Goal: Information Seeking & Learning: Learn about a topic

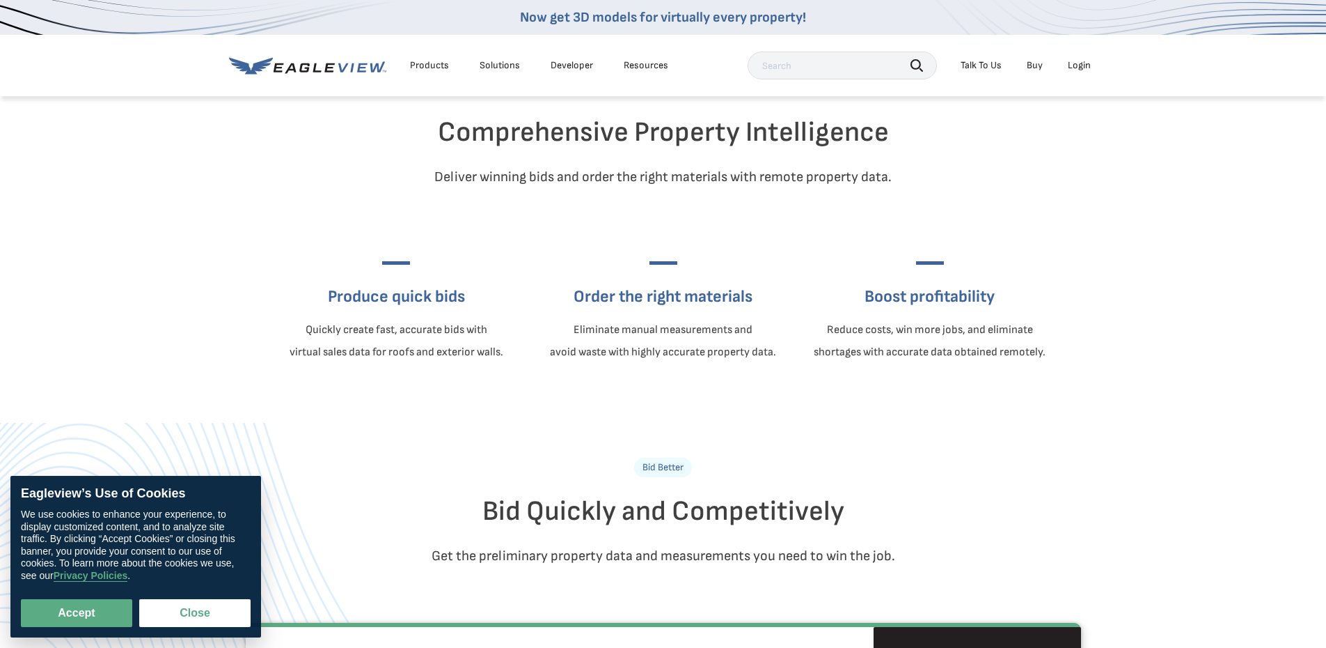
scroll to position [418, 0]
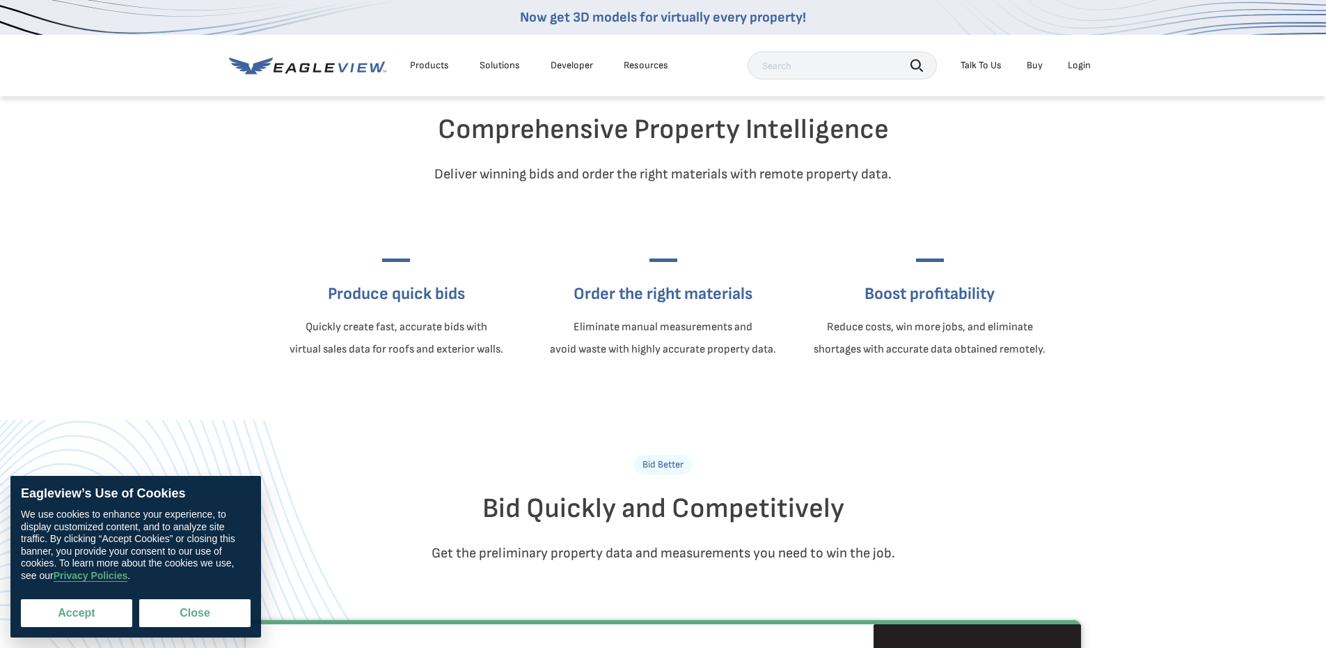
click at [91, 609] on button "Accept" at bounding box center [76, 613] width 111 height 28
checkbox input "true"
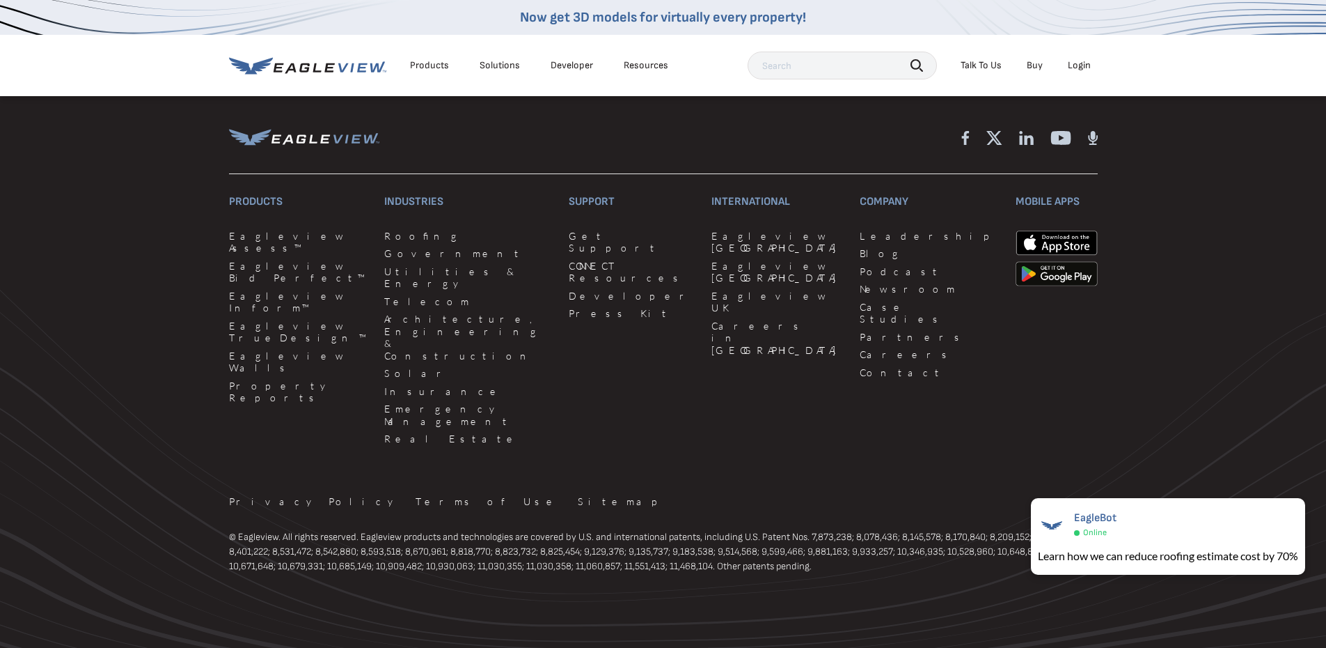
scroll to position [3921, 0]
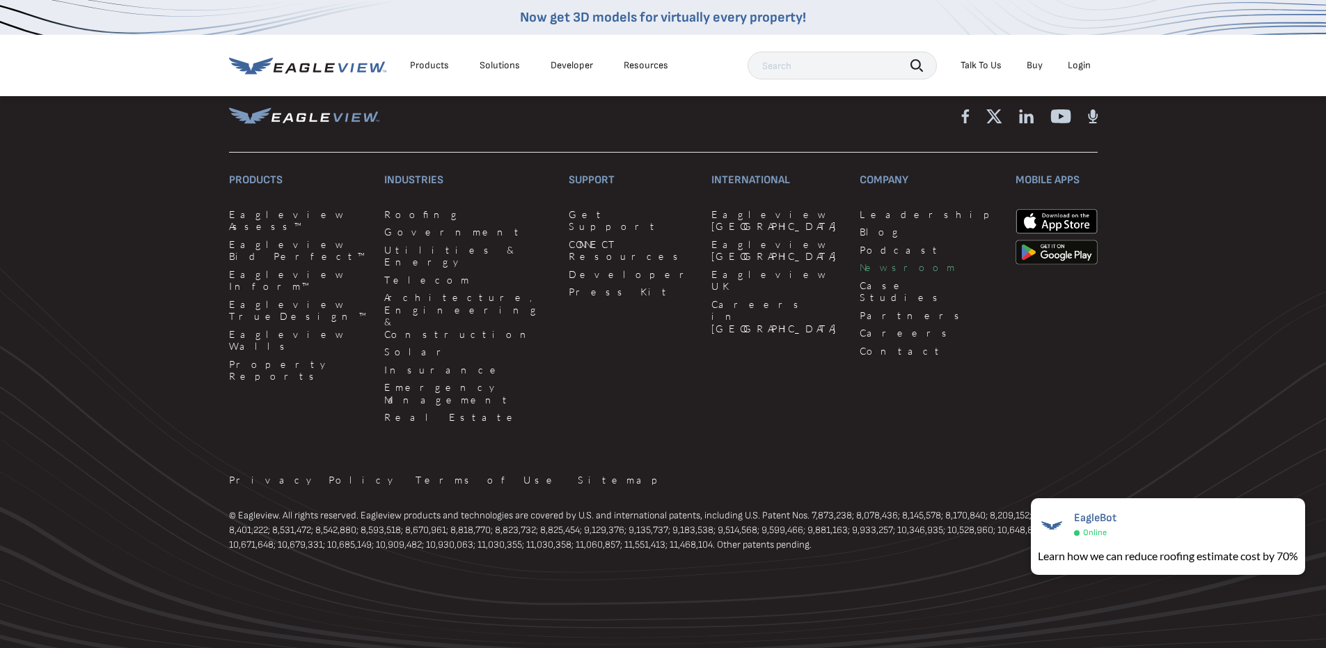
click at [860, 274] on link "Newsroom" at bounding box center [929, 267] width 139 height 13
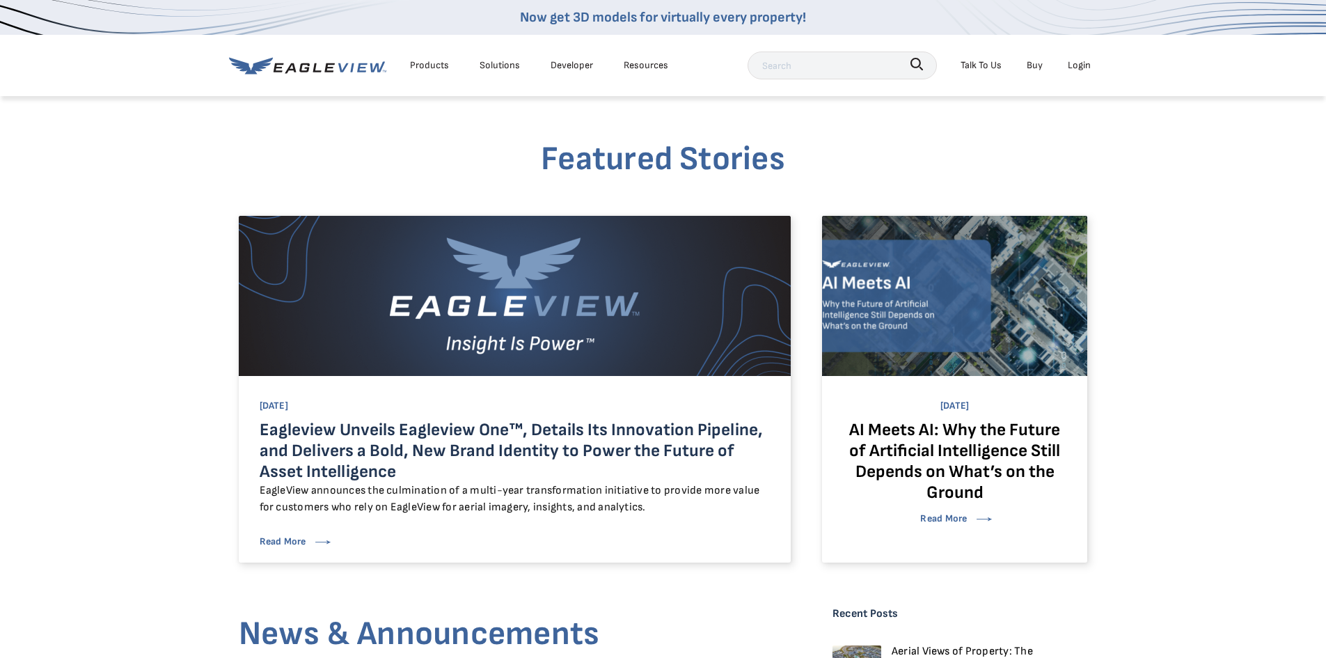
click at [601, 436] on link "Eagleview Unveils Eagleview One™, Details Its Innovation Pipeline, and Delivers…" at bounding box center [511, 450] width 503 height 63
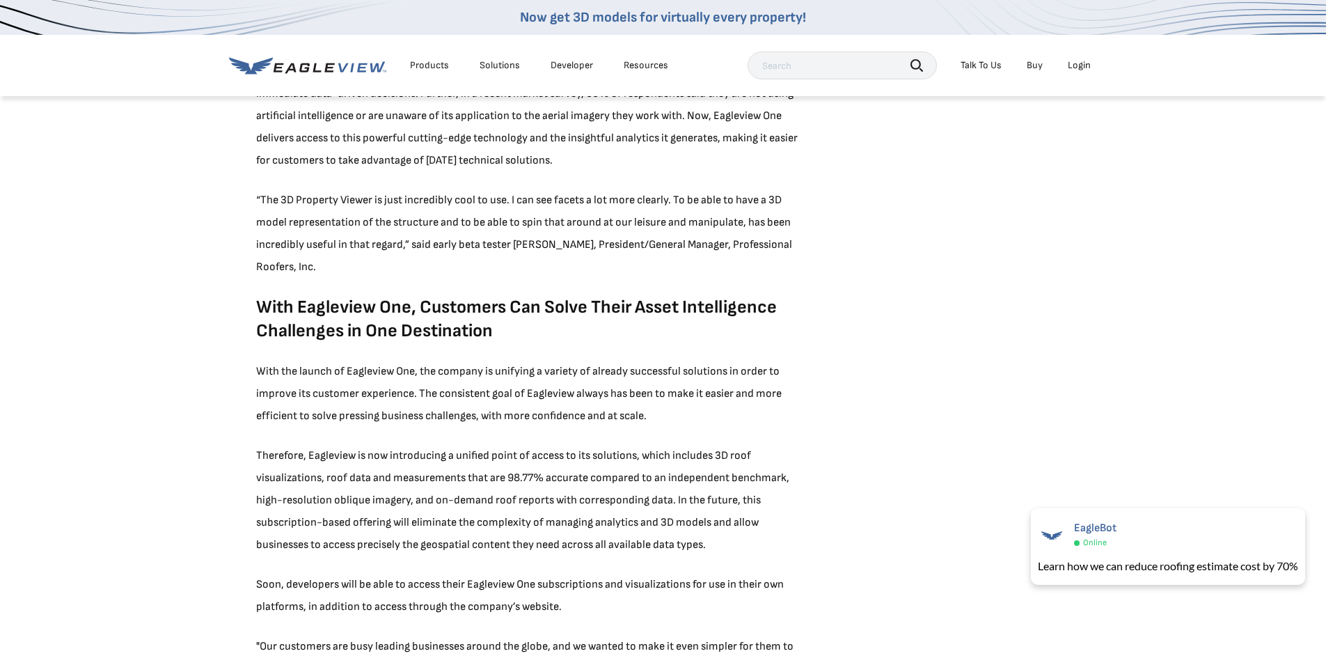
scroll to position [1044, 0]
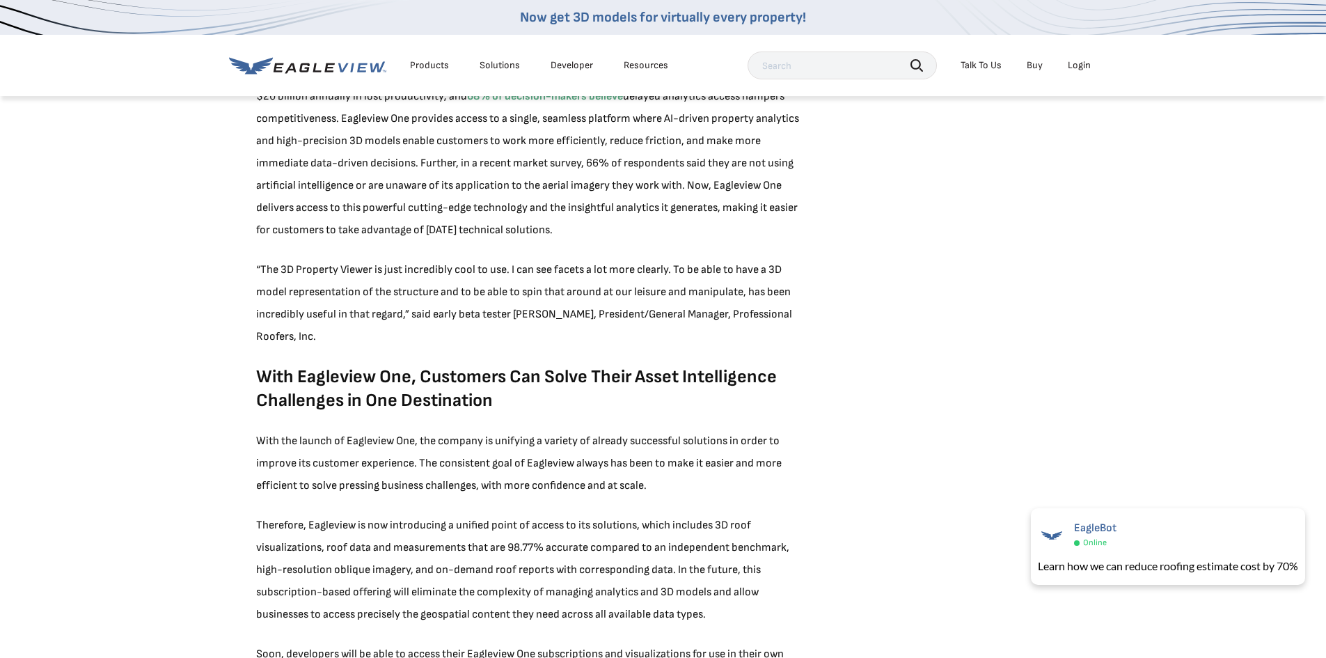
click at [425, 63] on div "Products" at bounding box center [429, 65] width 39 height 13
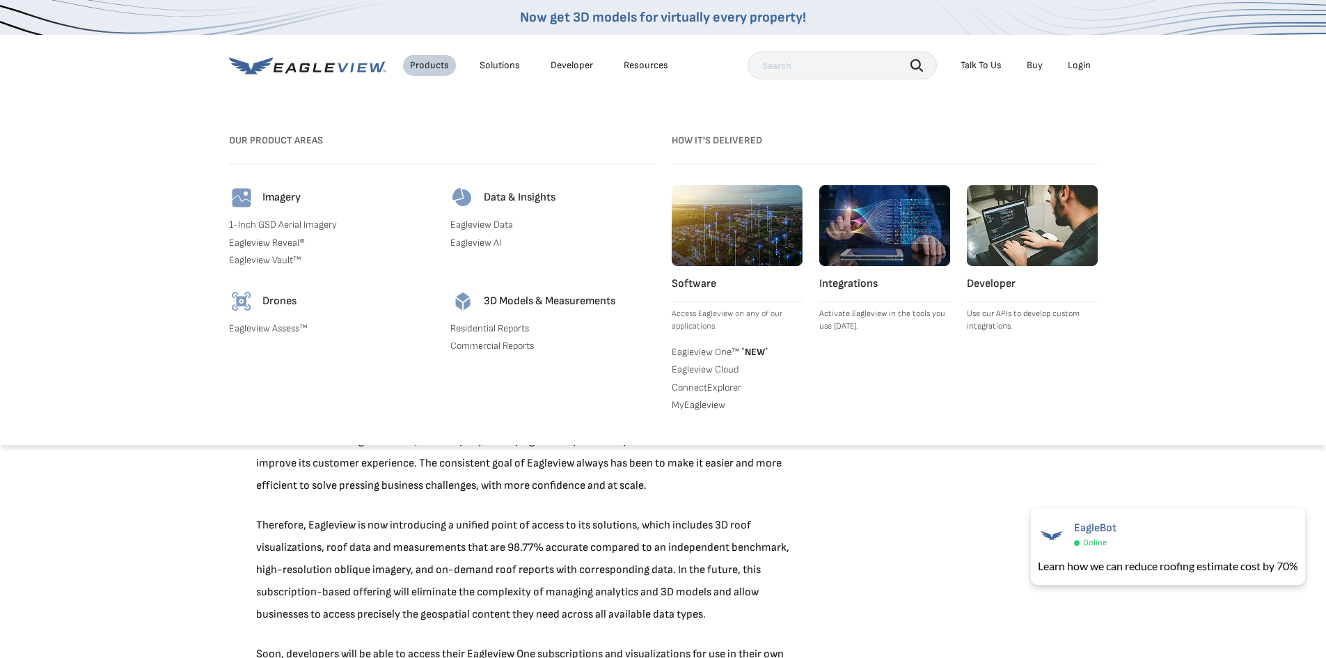
click at [716, 350] on link "Eagleview One™ * NEW *" at bounding box center [737, 351] width 131 height 14
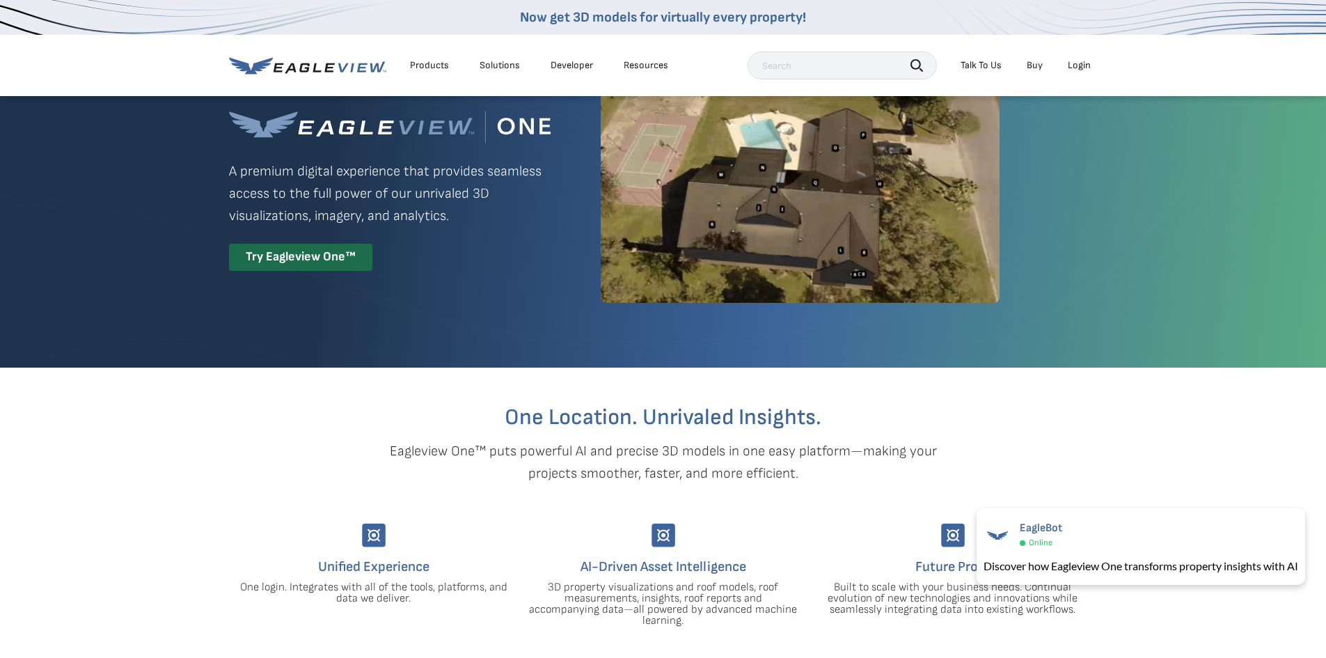
scroll to position [19, 0]
